Goal: Task Accomplishment & Management: Use online tool/utility

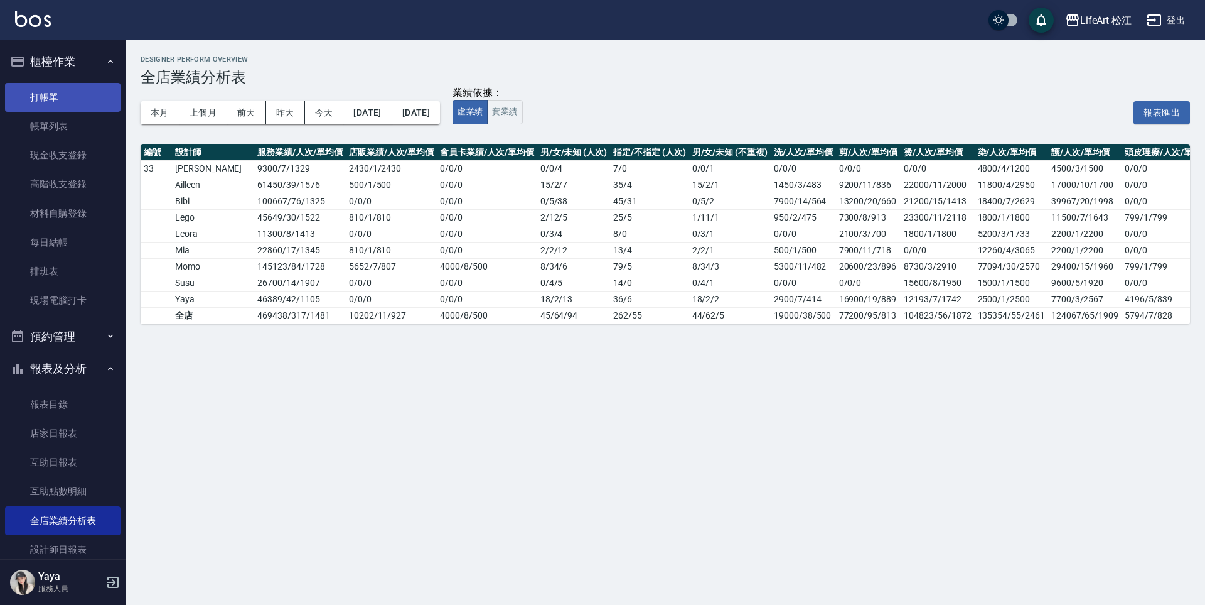
click at [63, 100] on link "打帳單" at bounding box center [63, 97] width 116 height 29
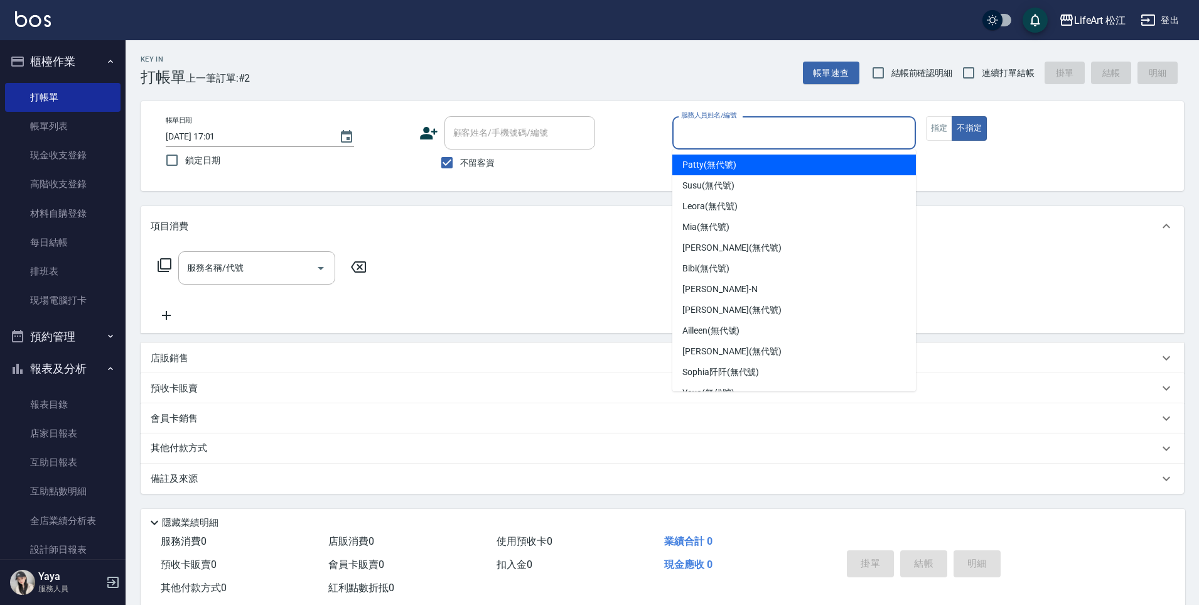
click at [764, 142] on input "服務人員姓名/編號" at bounding box center [794, 133] width 232 height 22
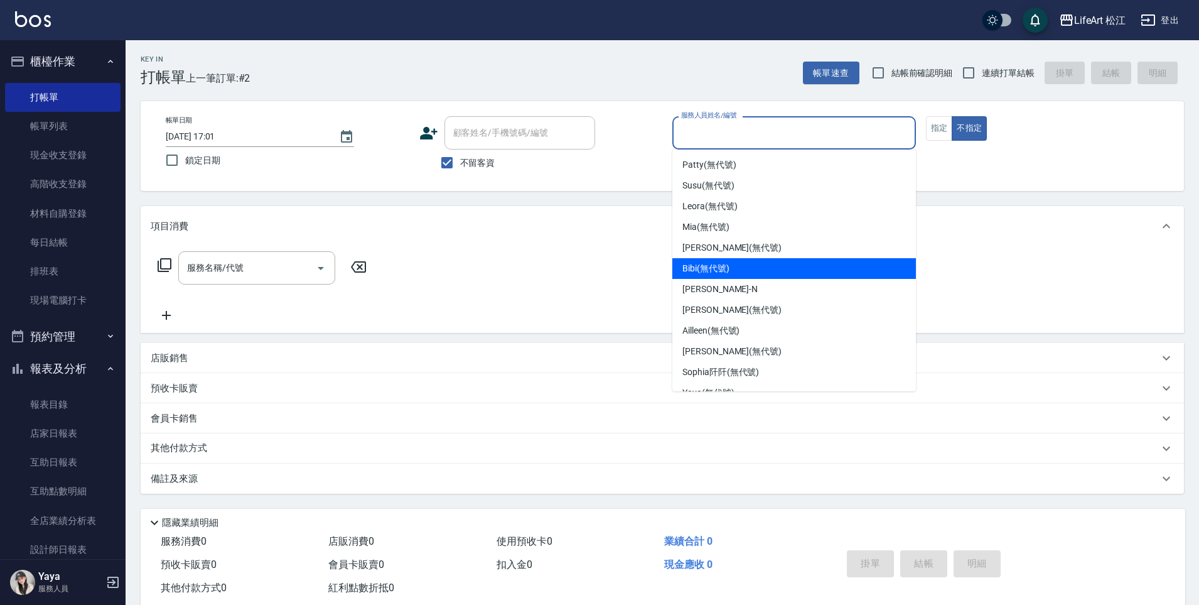
click at [743, 271] on div "Bibi (無代號)" at bounding box center [794, 268] width 244 height 21
type input "Bibi(無代號)"
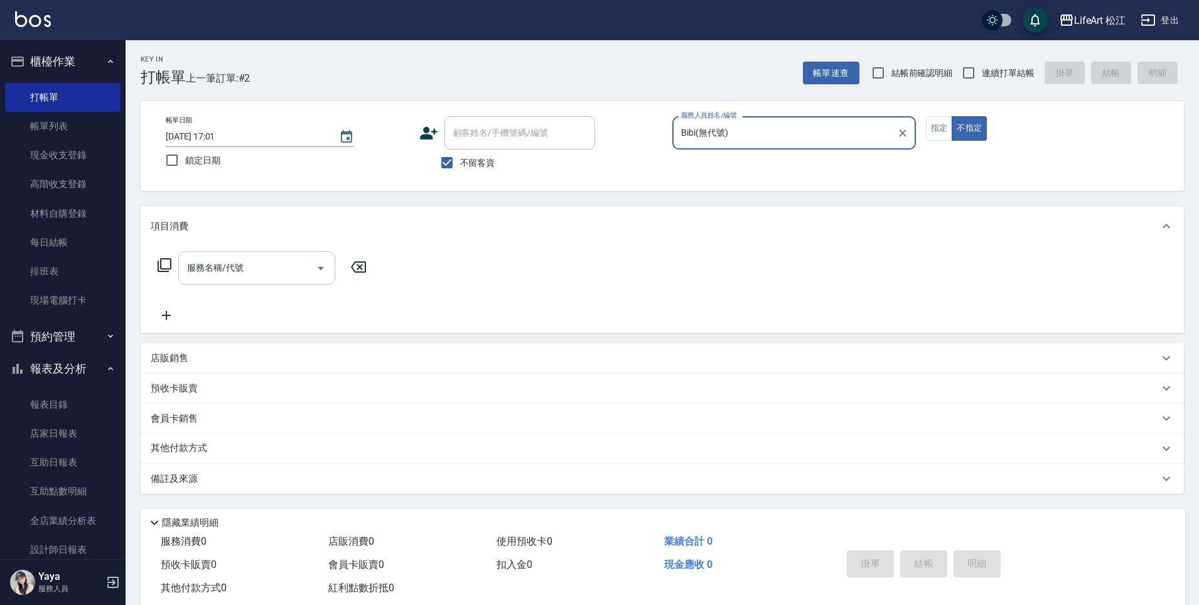
click at [271, 281] on div "服務名稱/代號" at bounding box center [256, 267] width 157 height 33
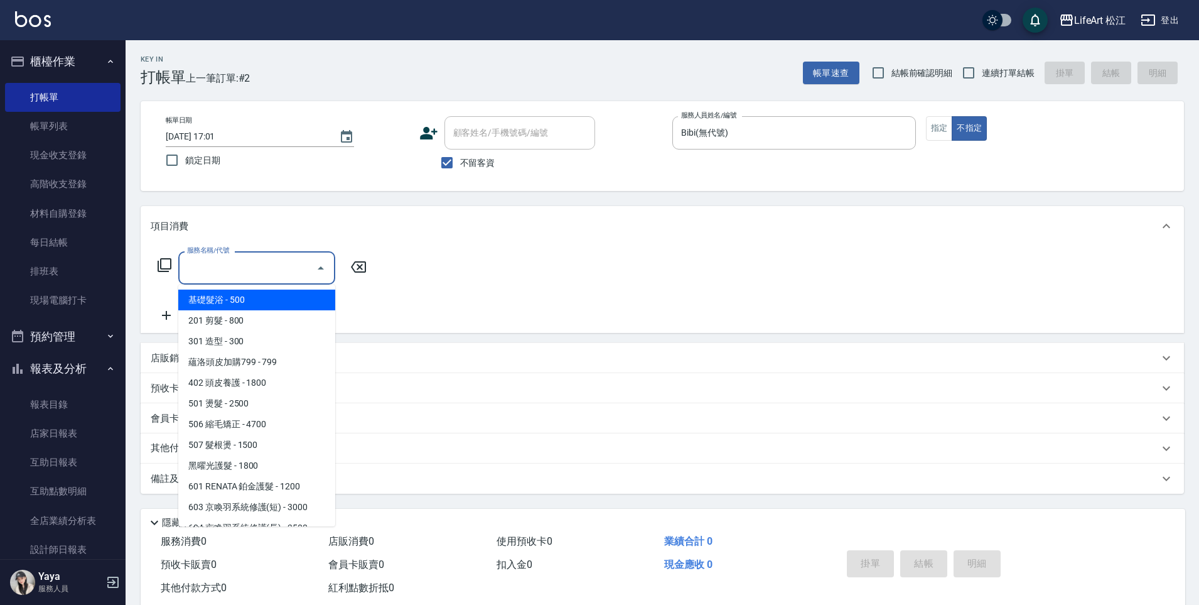
click at [266, 301] on span "基礎髮浴 - 500" at bounding box center [256, 299] width 157 height 21
type input "基礎髮浴 (101)"
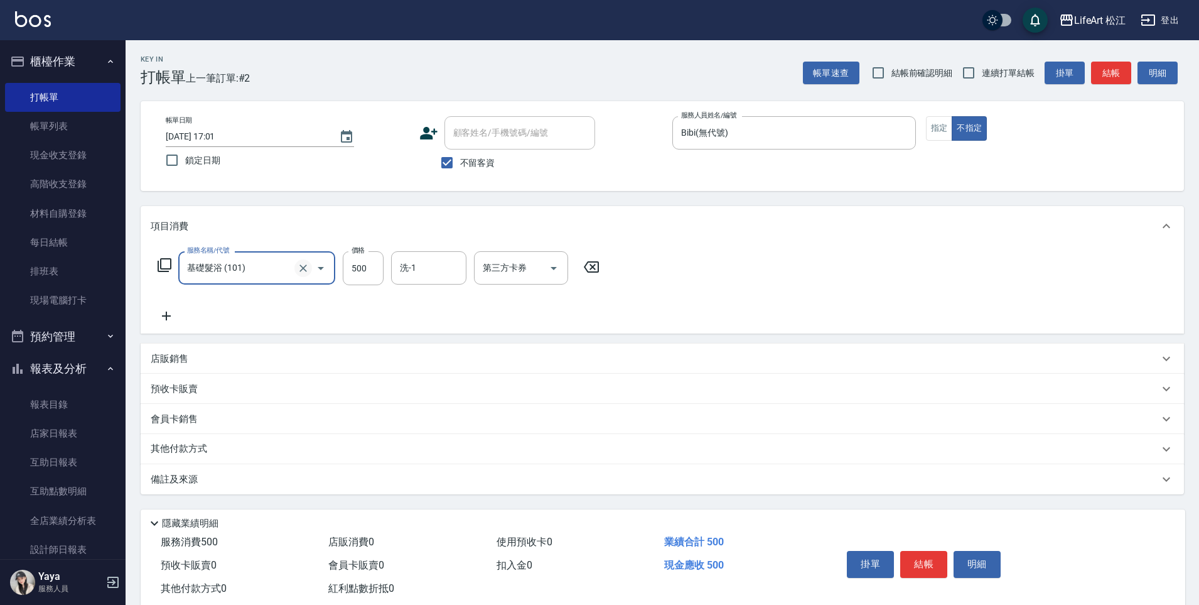
click at [303, 268] on icon "Clear" at bounding box center [303, 268] width 8 height 8
click at [279, 271] on input "服務名稱/代號" at bounding box center [239, 268] width 110 height 22
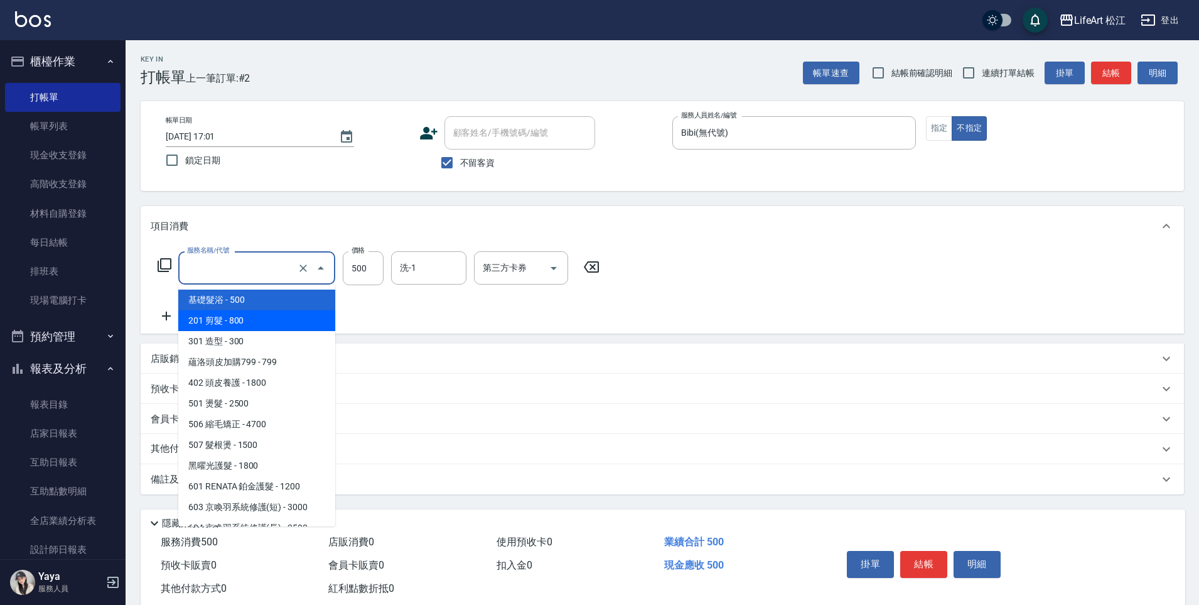
click at [274, 313] on span "201 剪髮 - 800" at bounding box center [256, 320] width 157 height 21
type input "201 剪髮(201)"
type input "800"
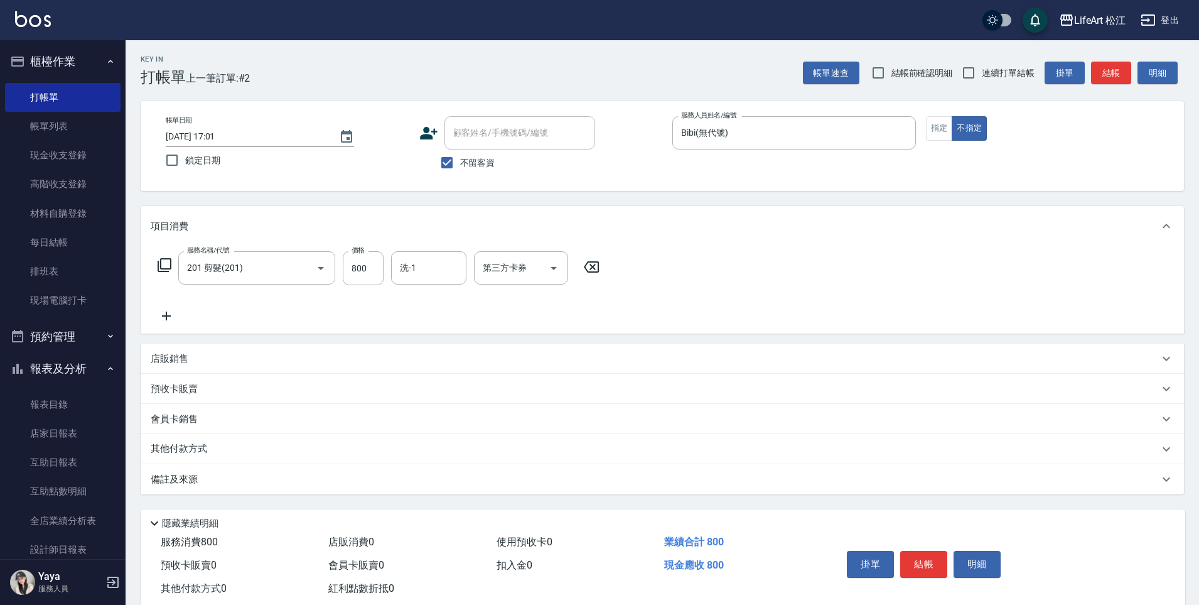
click at [162, 482] on p "備註及來源" at bounding box center [174, 479] width 47 height 13
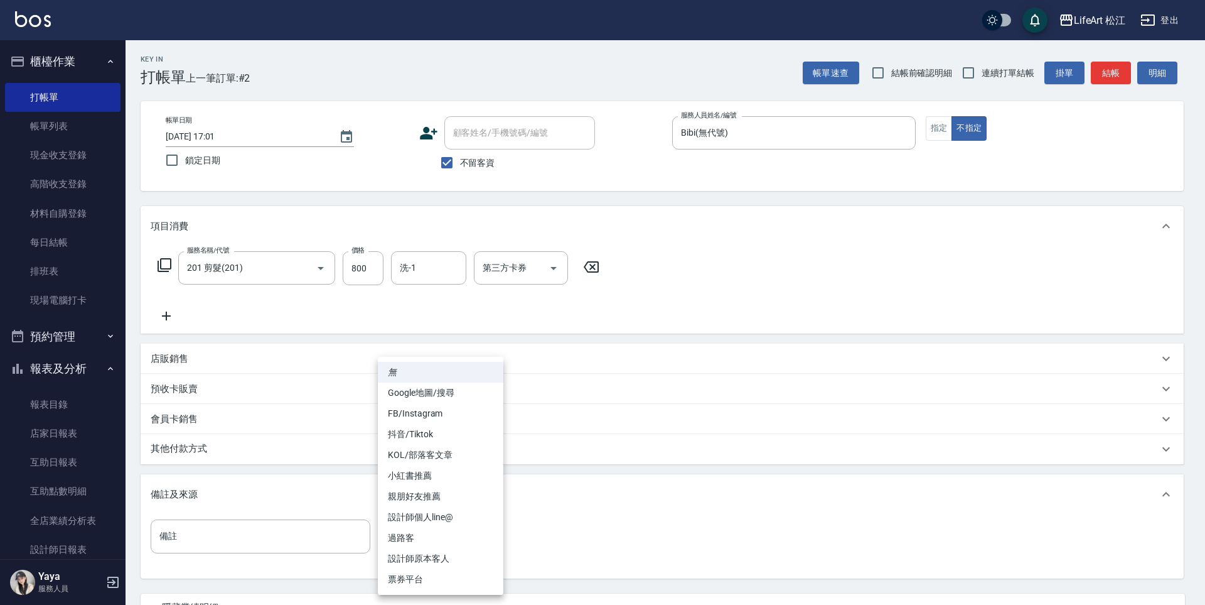
click at [468, 536] on body "LifeArt 松江 登出 櫃檯作業 打帳單 帳單列表 現金收支登錄 高階收支登錄 材料自購登錄 每日結帳 排班表 現場電腦打卡 預約管理 預約管理 單日預約…" at bounding box center [602, 357] width 1205 height 714
click at [465, 534] on li "過路客" at bounding box center [441, 537] width 126 height 21
type input "過路客"
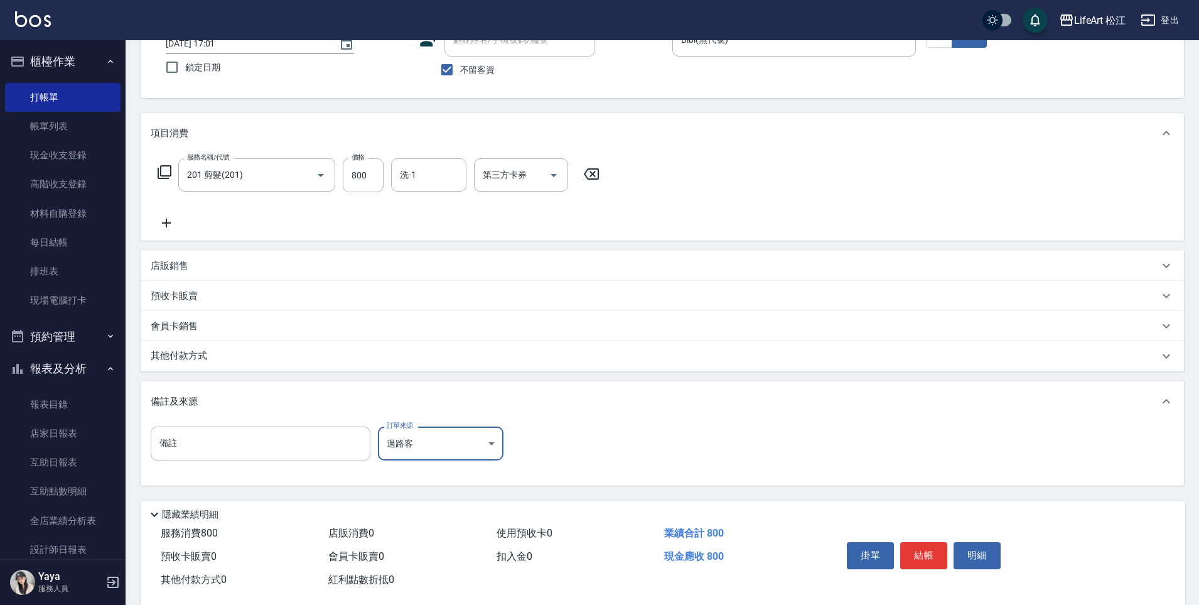
scroll to position [116, 0]
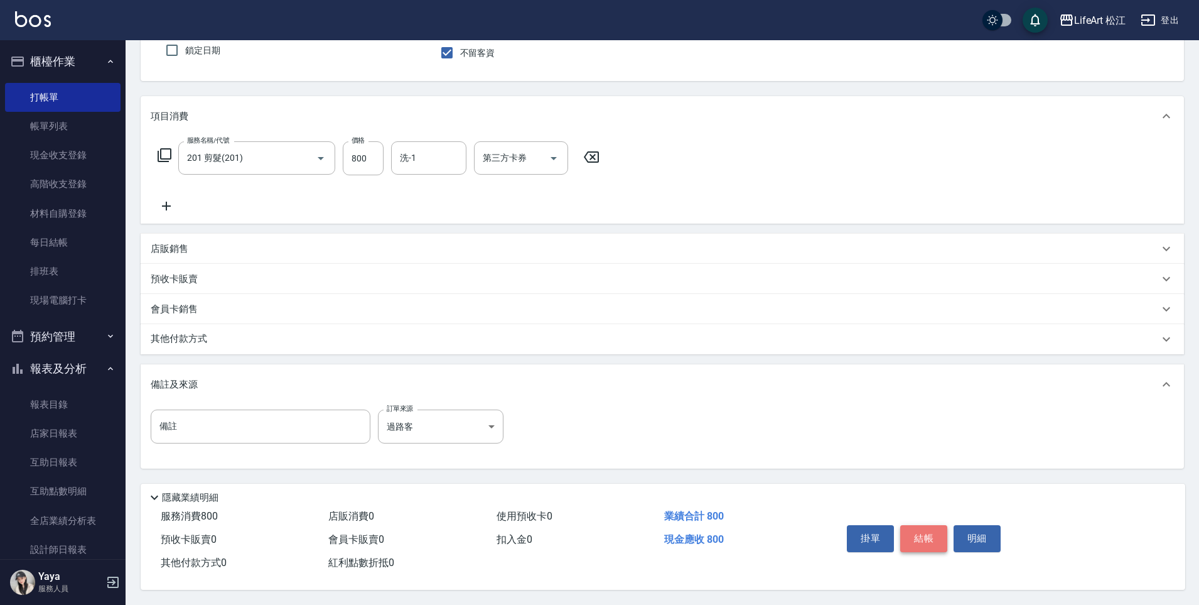
click at [932, 534] on button "結帳" at bounding box center [923, 538] width 47 height 26
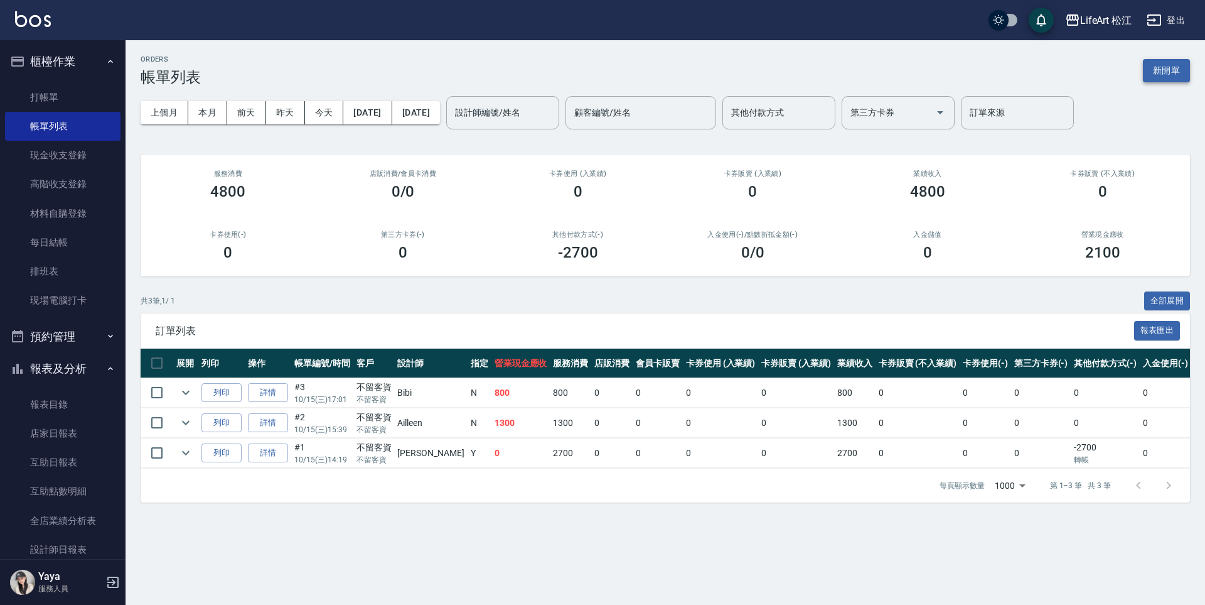
click at [1167, 72] on button "新開單" at bounding box center [1166, 70] width 47 height 23
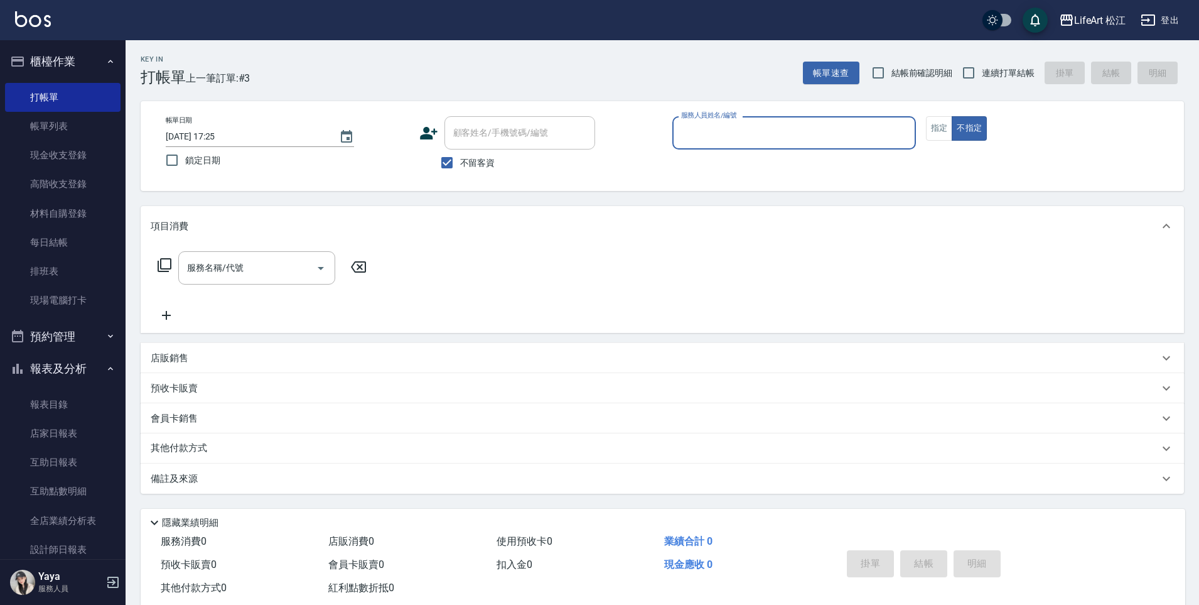
click at [826, 124] on input "服務人員姓名/編號" at bounding box center [794, 133] width 232 height 22
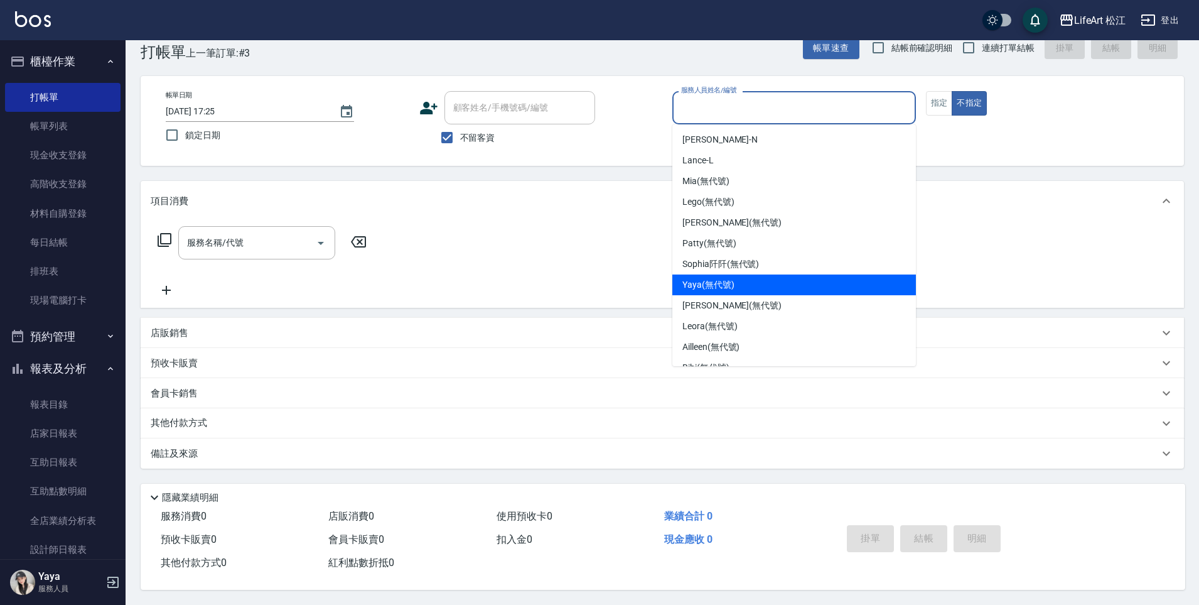
scroll to position [31, 0]
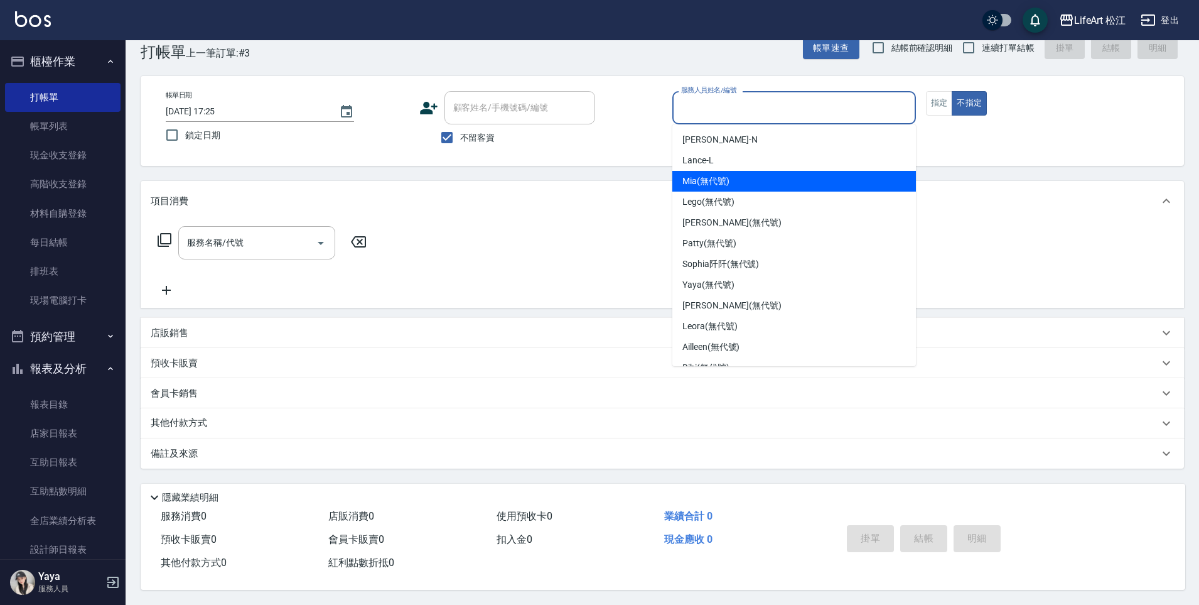
click at [715, 181] on span "Mia (無代號)" at bounding box center [705, 181] width 47 height 13
type input "Mia(無代號)"
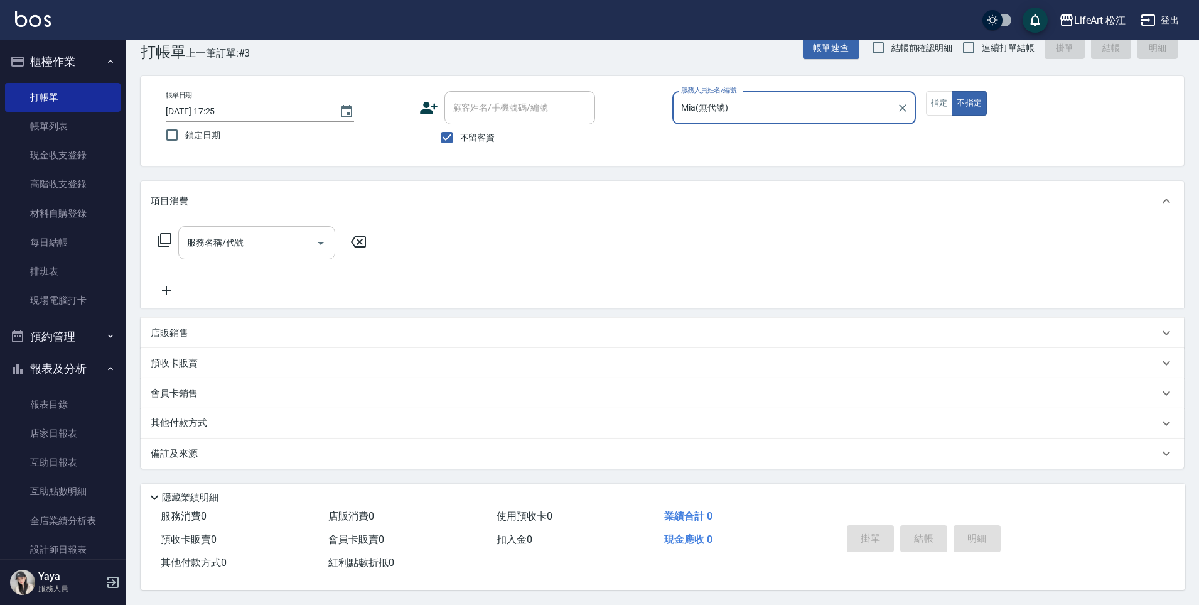
click at [275, 226] on div "服務名稱/代號" at bounding box center [256, 242] width 157 height 33
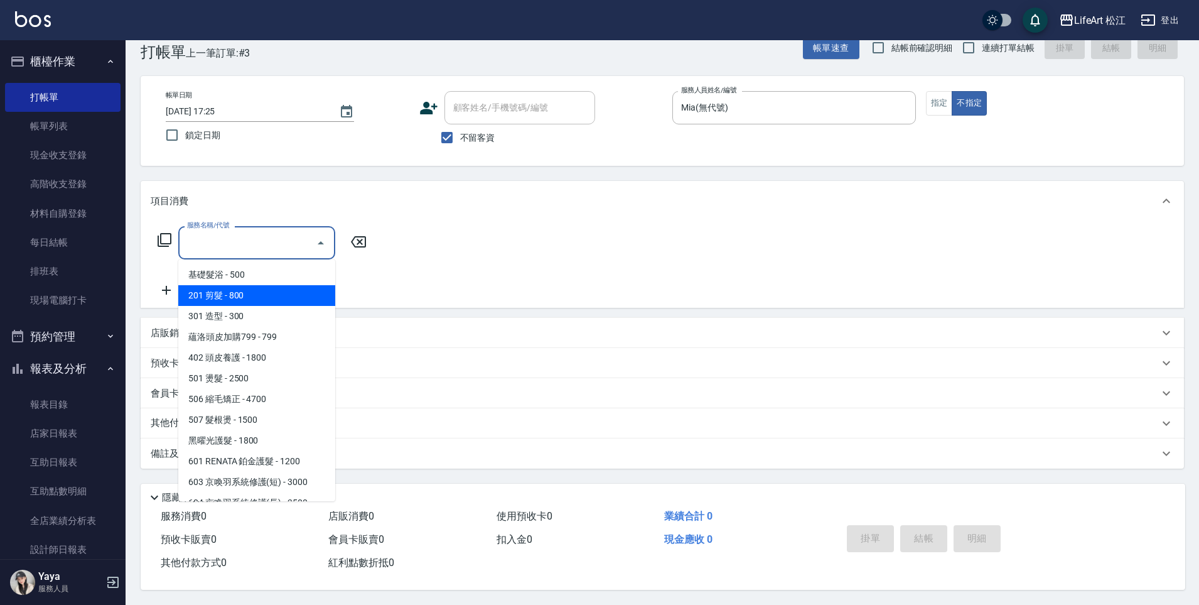
click at [252, 293] on span "201 剪髮 - 800" at bounding box center [256, 295] width 157 height 21
type input "201 剪髮(201)"
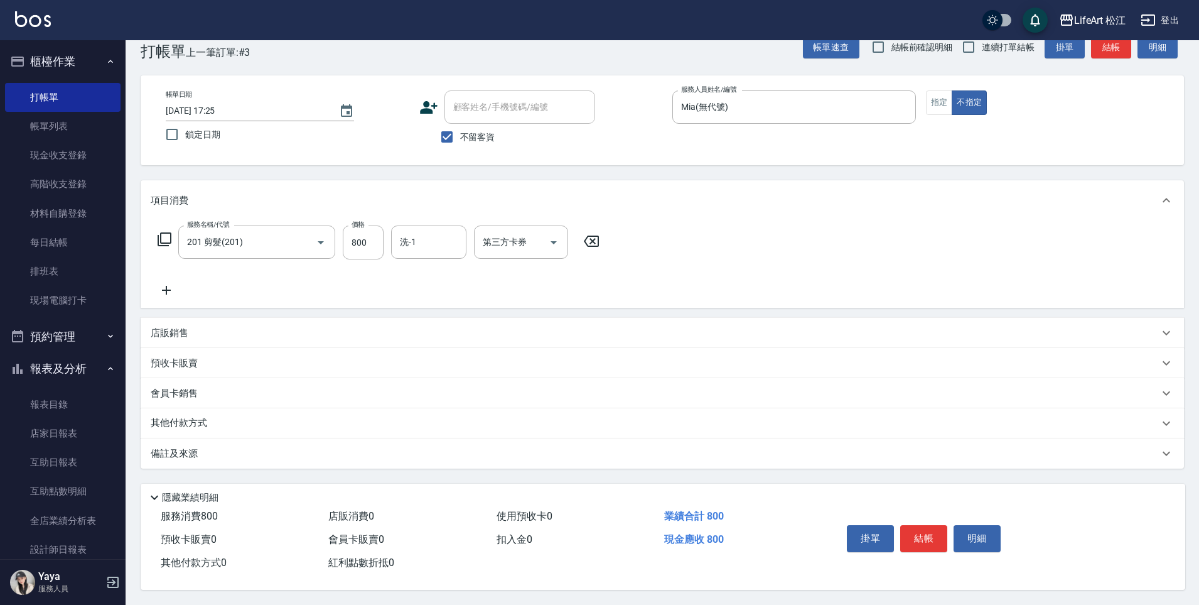
click at [189, 455] on p "備註及來源" at bounding box center [174, 453] width 47 height 13
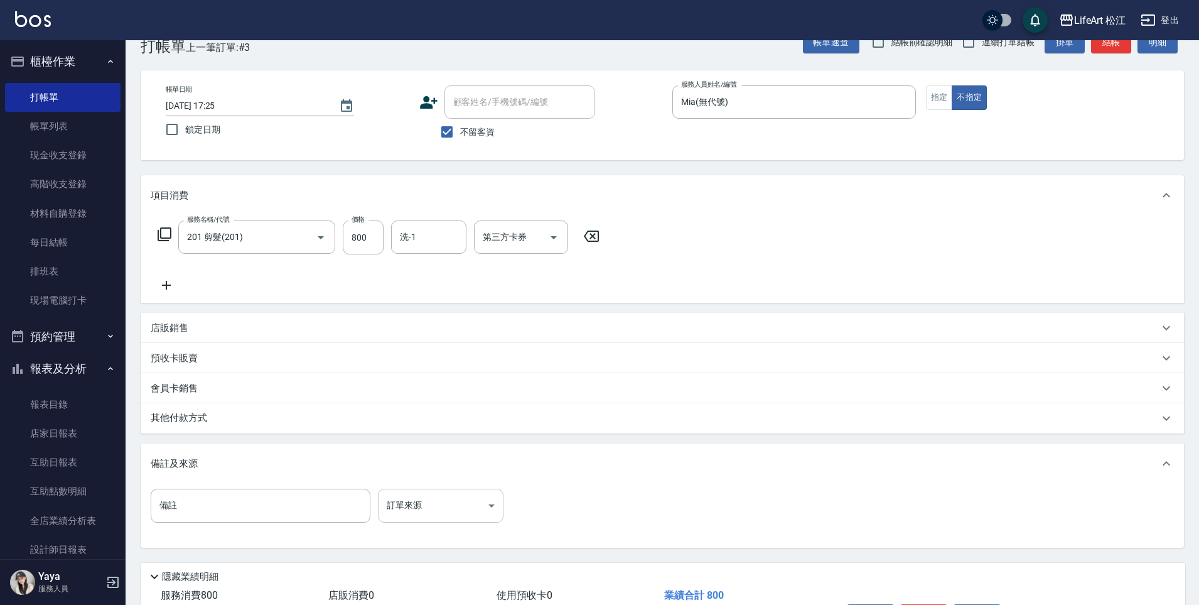
click at [459, 502] on body "LifeArt 松江 登出 櫃檯作業 打帳單 帳單列表 現金收支登錄 高階收支登錄 材料自購登錄 每日結帳 排班表 現場電腦打卡 預約管理 預約管理 單日預約…" at bounding box center [599, 326] width 1199 height 714
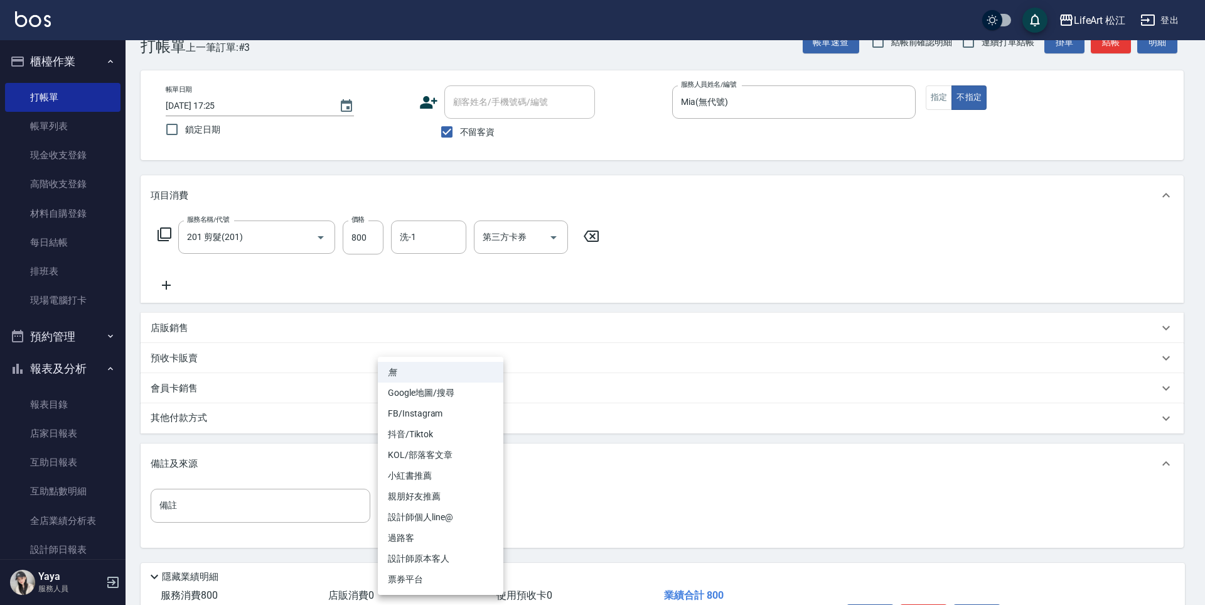
click at [432, 534] on li "過路客" at bounding box center [441, 537] width 126 height 21
type input "過路客"
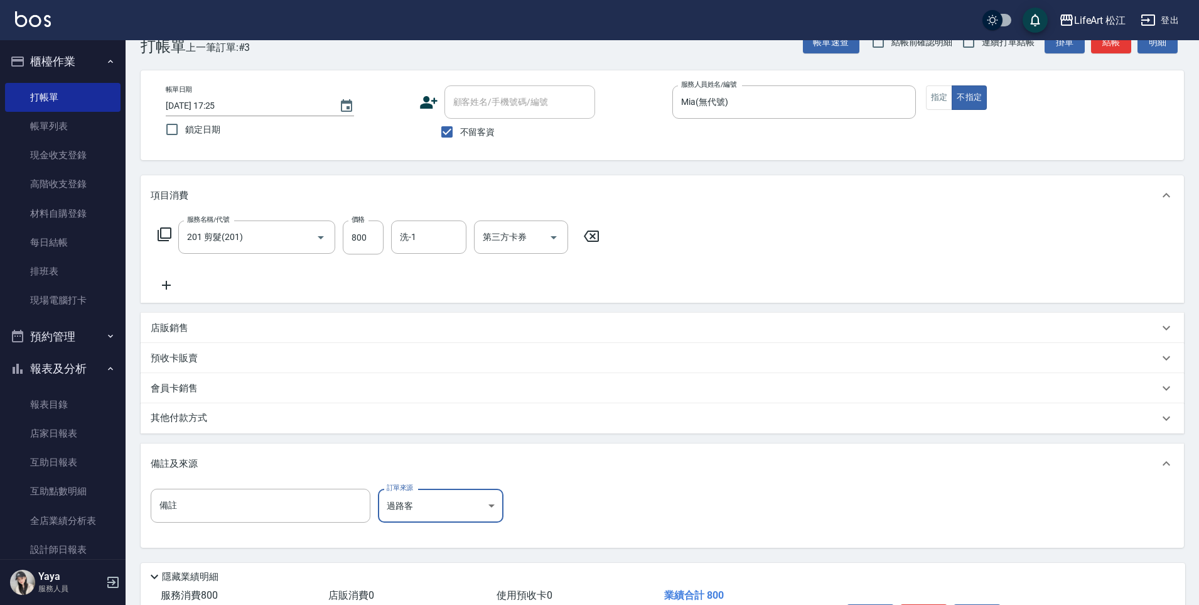
scroll to position [116, 0]
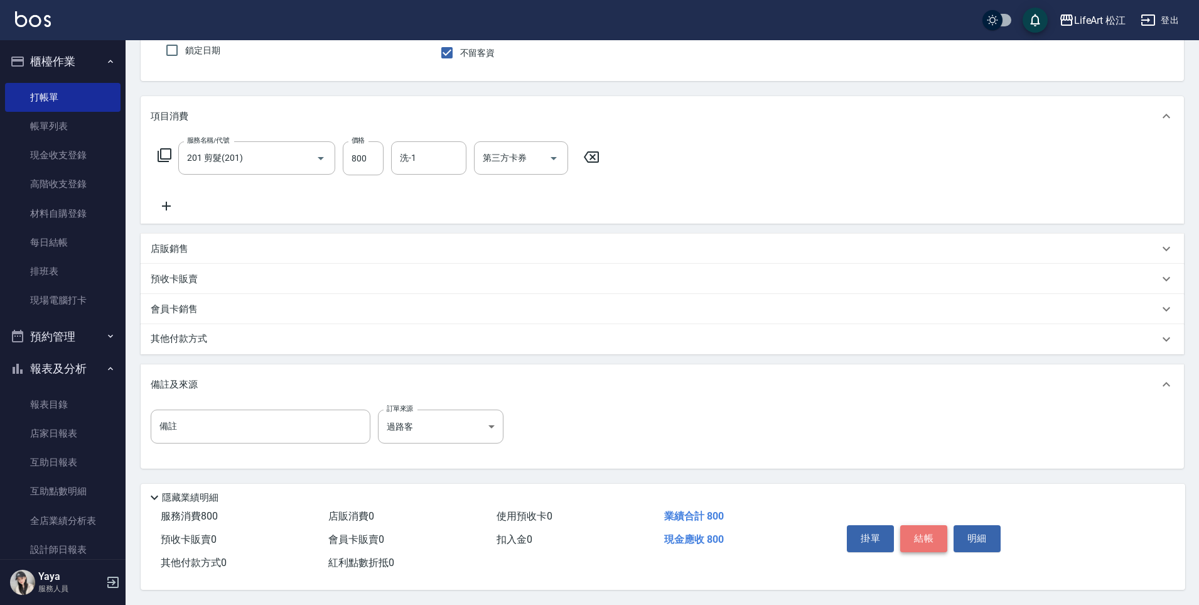
click at [927, 534] on button "結帳" at bounding box center [923, 538] width 47 height 26
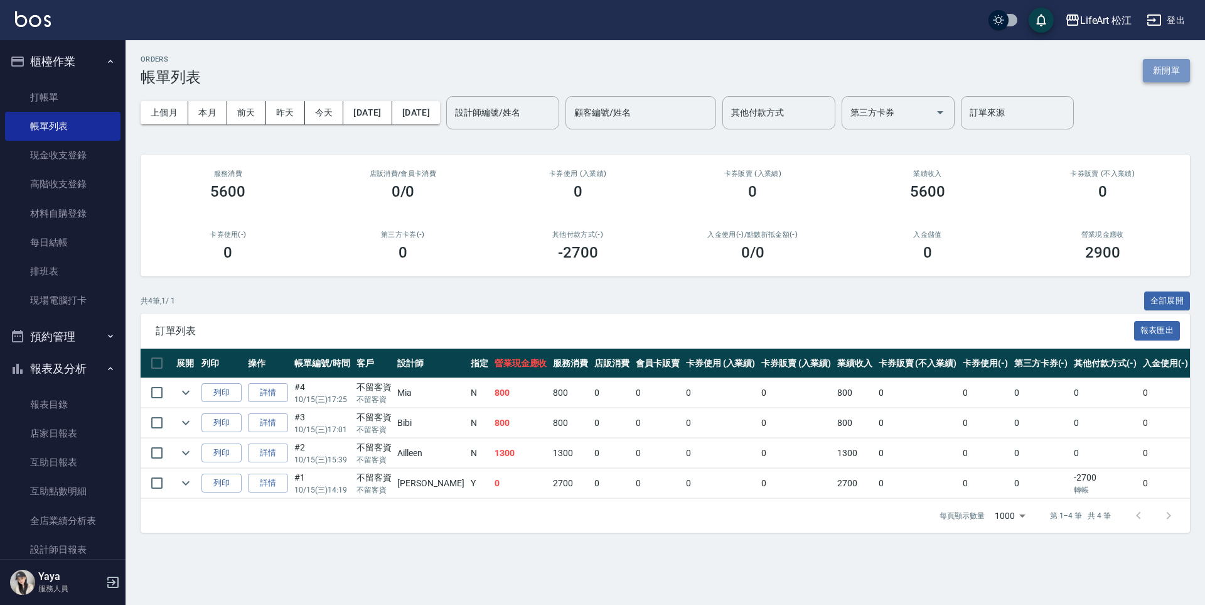
click at [1167, 72] on button "新開單" at bounding box center [1166, 70] width 47 height 23
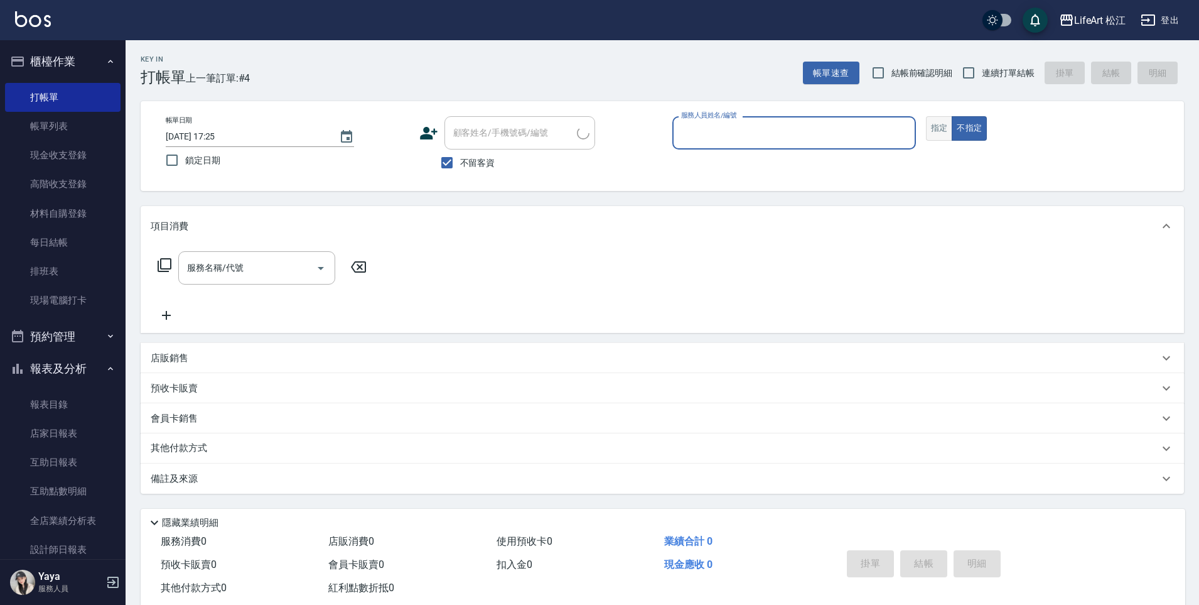
click at [946, 122] on button "指定" at bounding box center [939, 128] width 27 height 24
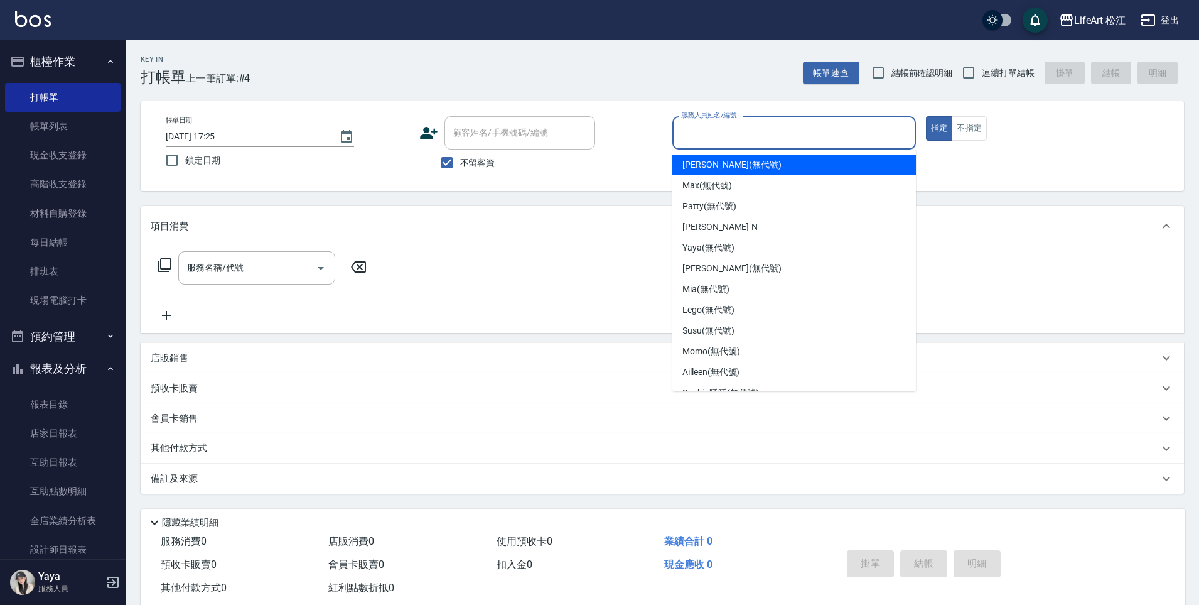
click at [776, 133] on input "服務人員姓名/編號" at bounding box center [794, 133] width 232 height 22
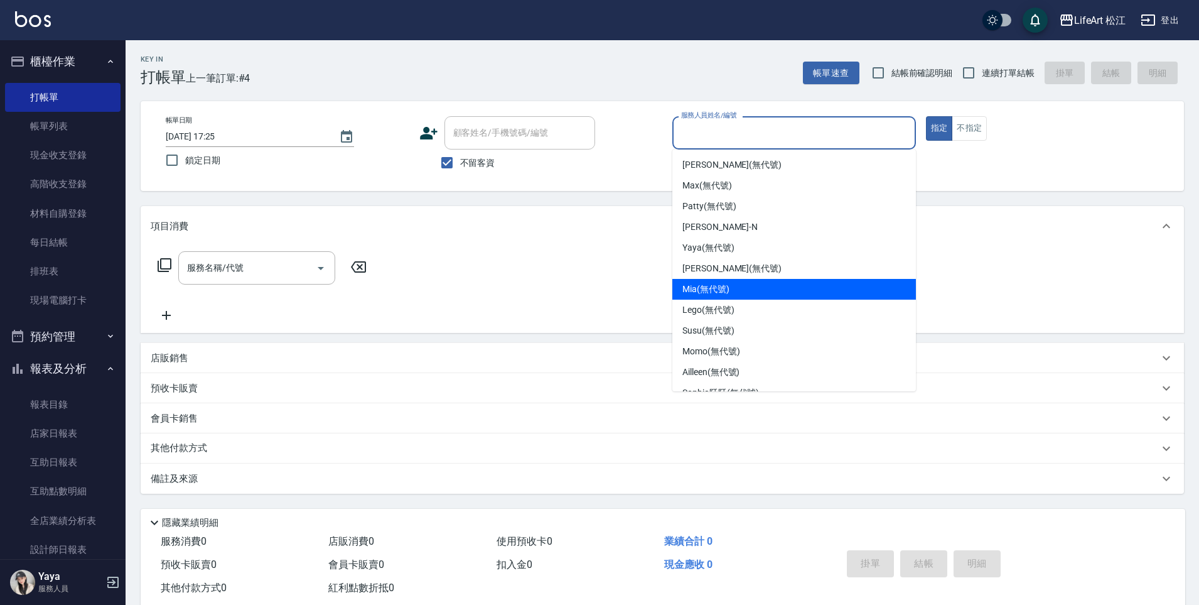
click at [721, 297] on div "Mia (無代號)" at bounding box center [794, 289] width 244 height 21
type input "Mia(無代號)"
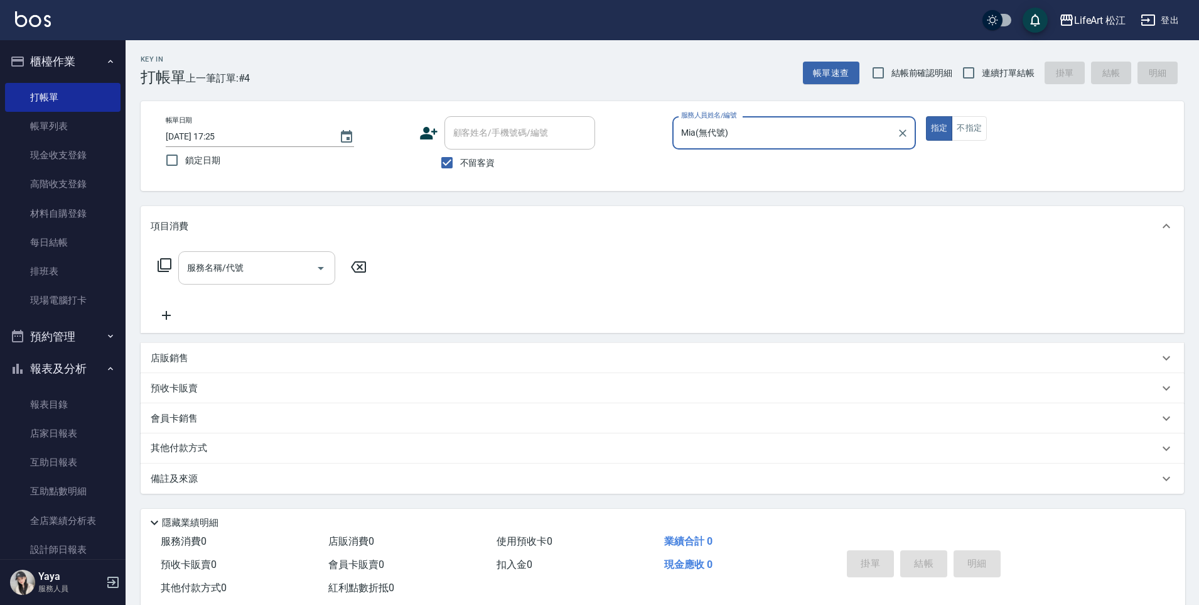
click at [239, 279] on div "服務名稱/代號" at bounding box center [256, 267] width 157 height 33
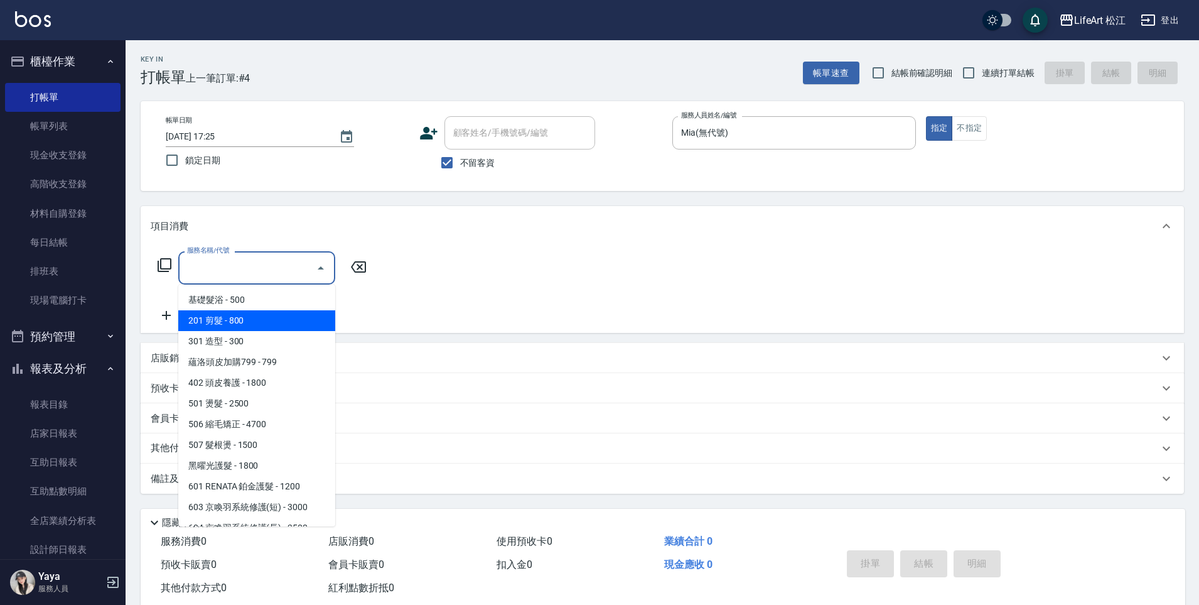
drag, startPoint x: 241, startPoint y: 306, endPoint x: 245, endPoint y: 325, distance: 18.6
click at [245, 325] on ul "基礎髮浴 - 500 201 剪髮 - 800 301 造型 - 300 蘊洛頭皮加購799 - 799 402 頭皮養護 - 1800 501 燙髮 - 2…" at bounding box center [256, 405] width 157 height 242
click at [245, 323] on span "201 剪髮 - 800" at bounding box center [256, 320] width 157 height 21
type input "201 剪髮(201)"
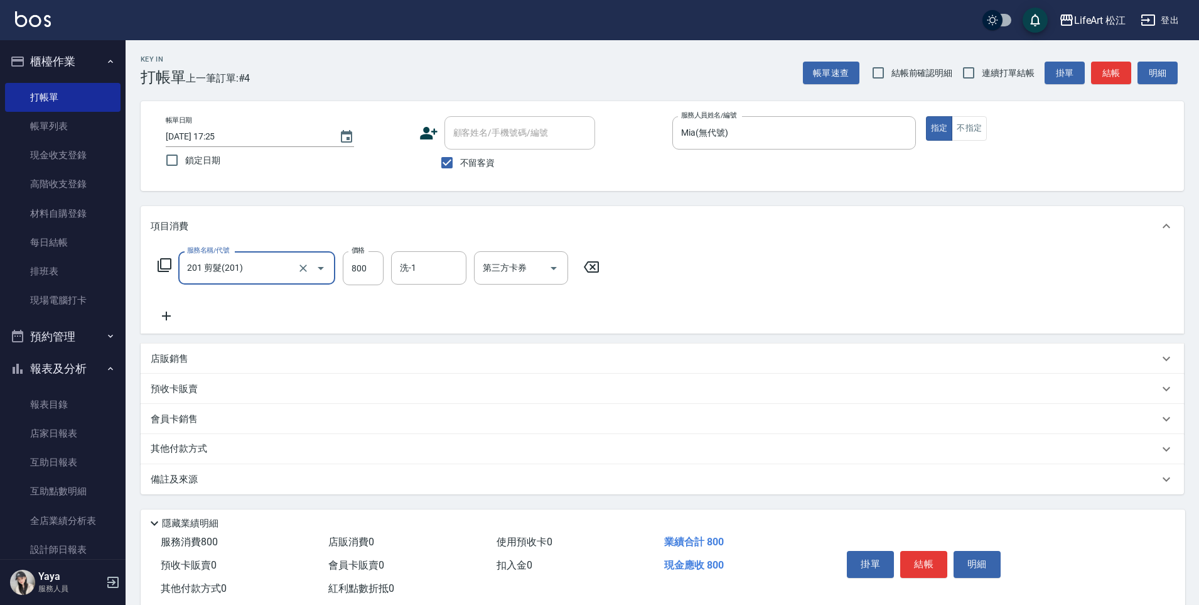
click at [195, 483] on p "備註及來源" at bounding box center [174, 479] width 47 height 13
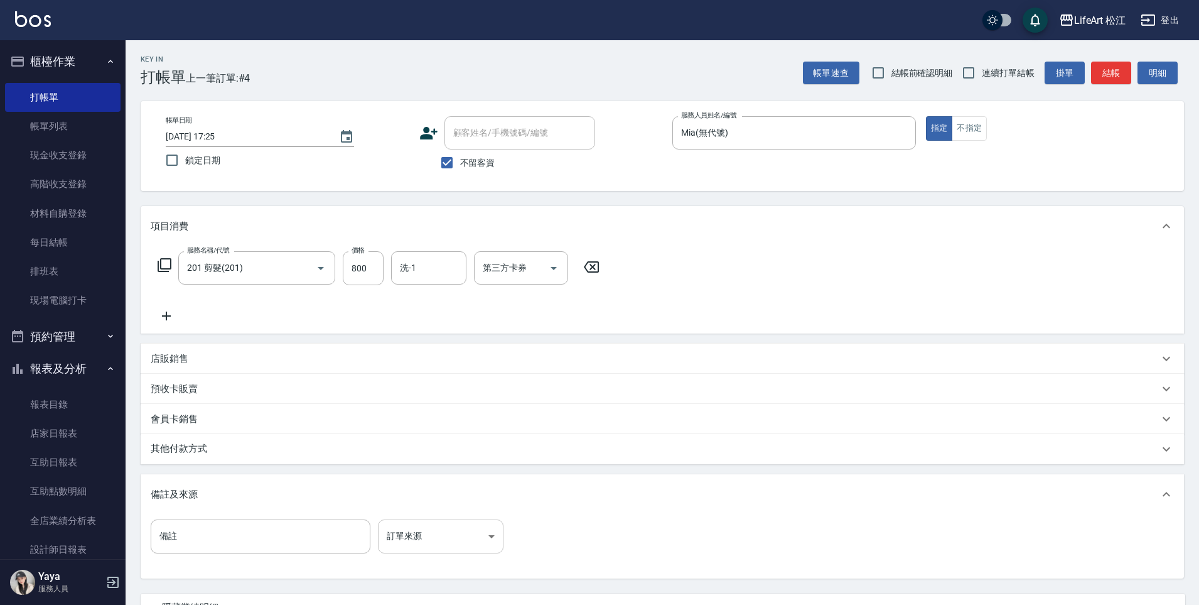
click at [412, 523] on body "LifeArt 松江 登出 櫃檯作業 打帳單 帳單列表 現金收支登錄 高階收支登錄 材料自購登錄 每日結帳 排班表 現場電腦打卡 預約管理 預約管理 單日預約…" at bounding box center [599, 357] width 1199 height 714
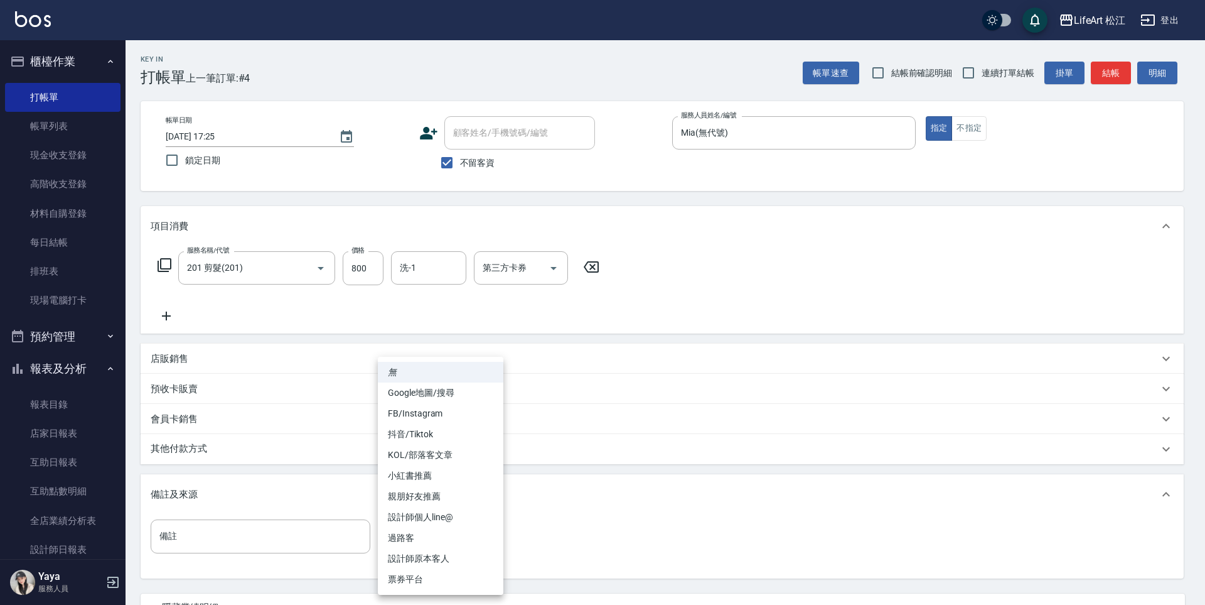
click at [407, 552] on li "設計師原本客人" at bounding box center [441, 558] width 126 height 21
type input "設計師原本客人"
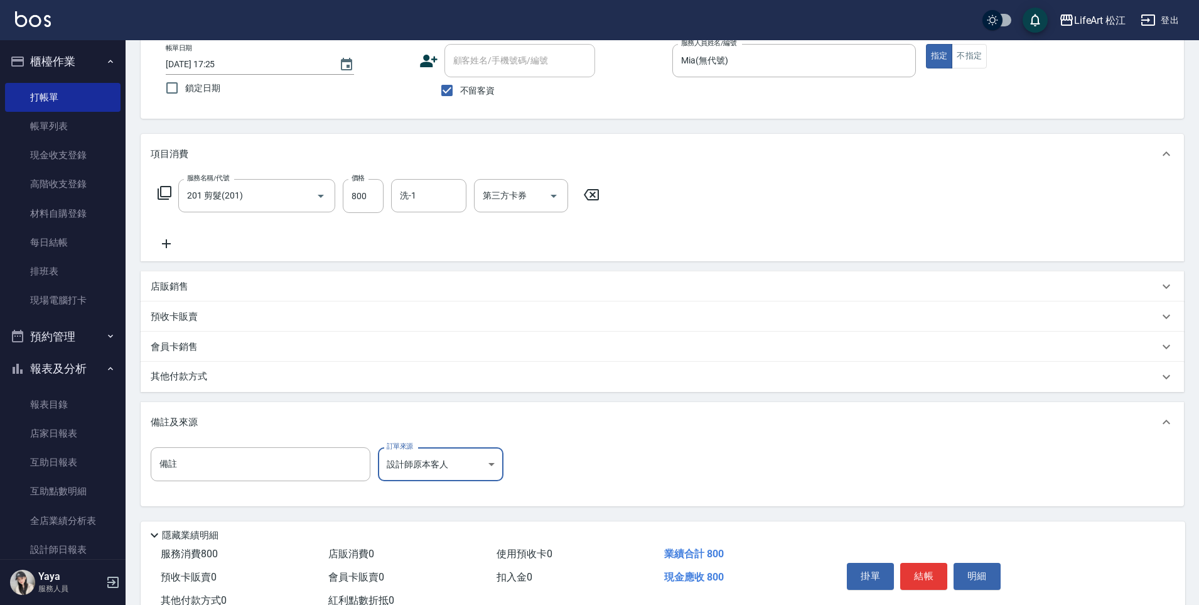
scroll to position [116, 0]
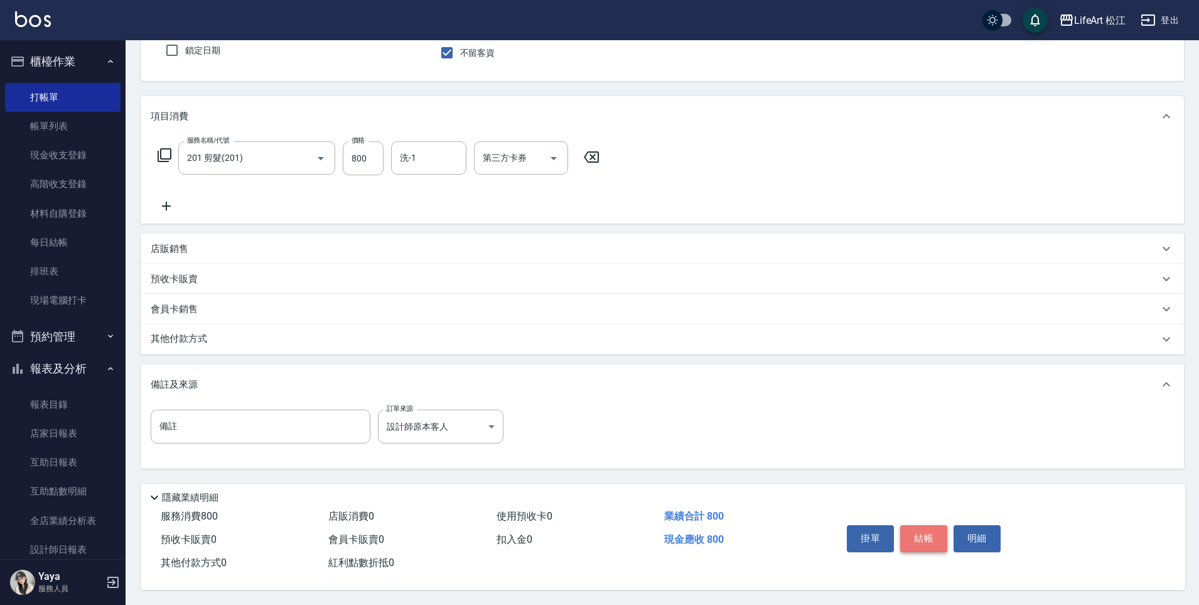
click at [914, 525] on button "結帳" at bounding box center [923, 538] width 47 height 26
